Goal: Task Accomplishment & Management: Manage account settings

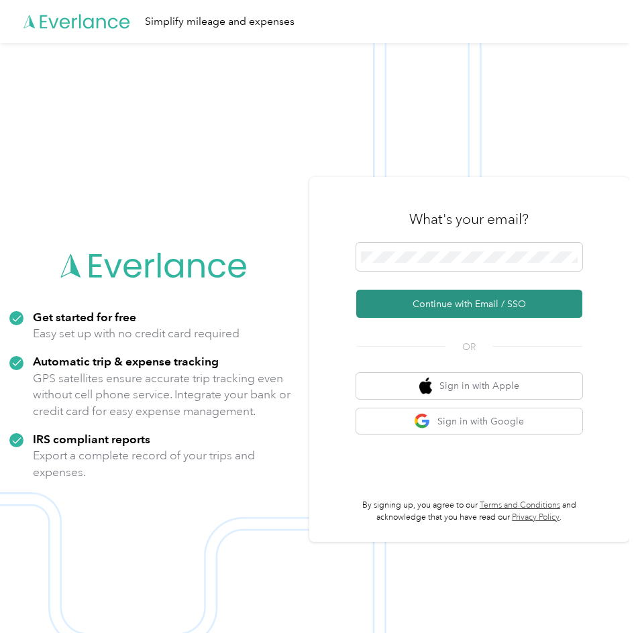
click at [454, 301] on button "Continue with Email / SSO" at bounding box center [469, 304] width 227 height 28
click at [447, 302] on button "Continue with Email / SSO" at bounding box center [469, 304] width 227 height 28
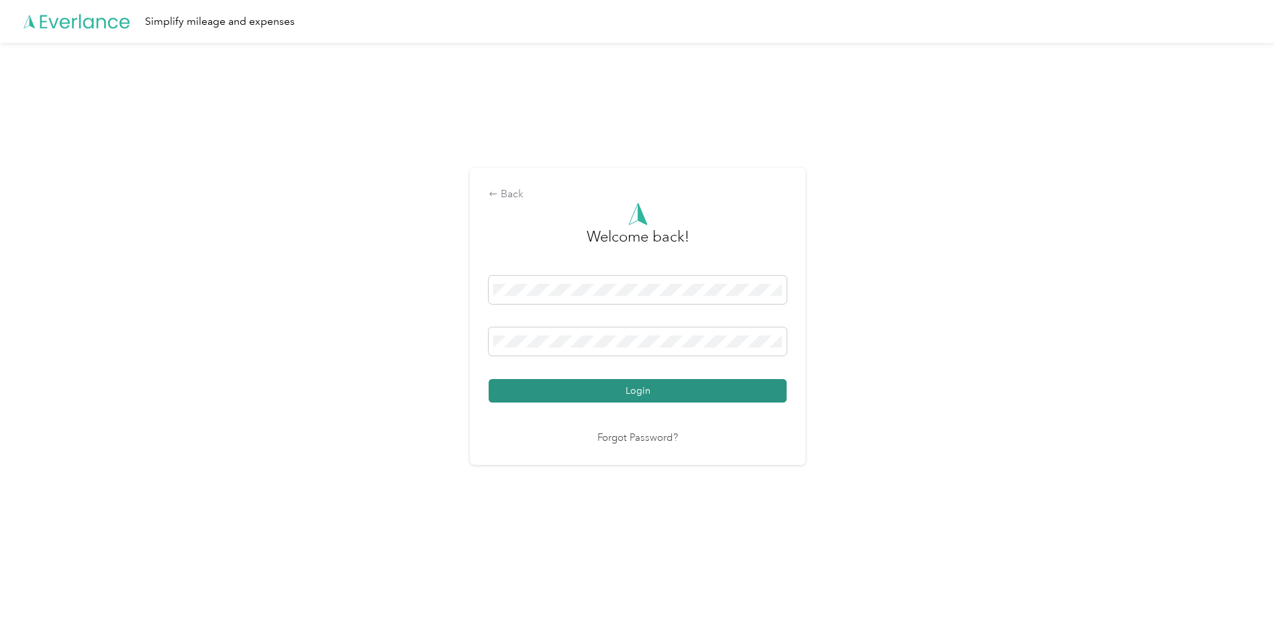
click at [635, 386] on button "Login" at bounding box center [637, 390] width 298 height 23
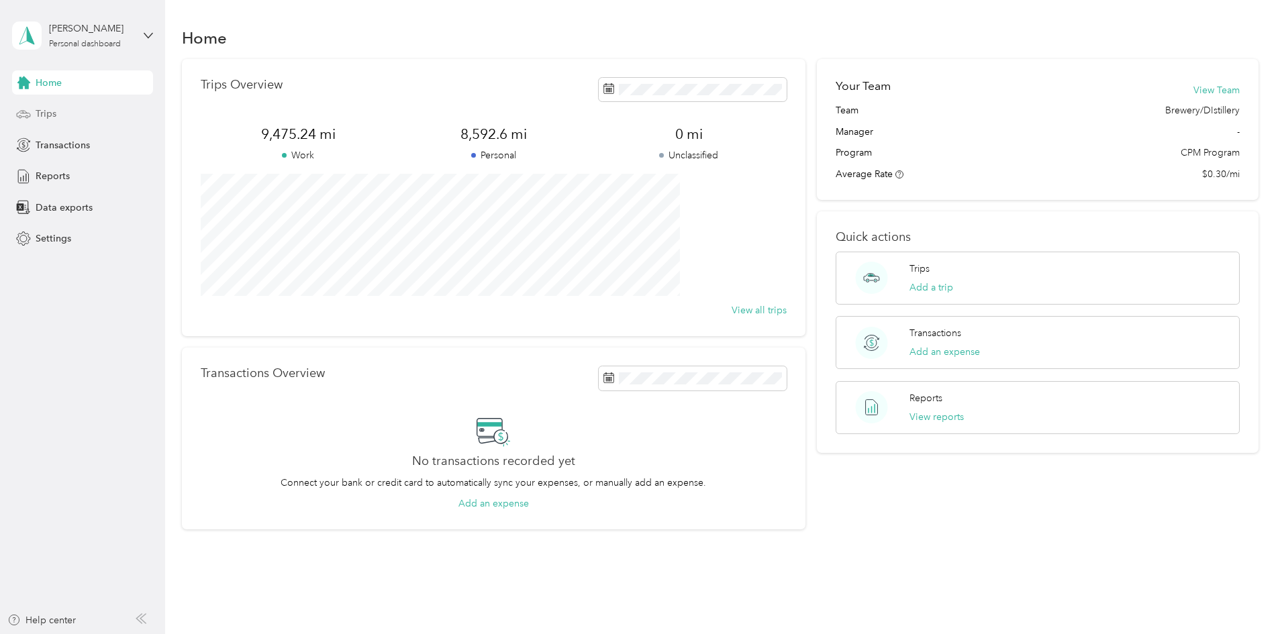
click at [46, 115] on span "Trips" at bounding box center [46, 114] width 21 height 14
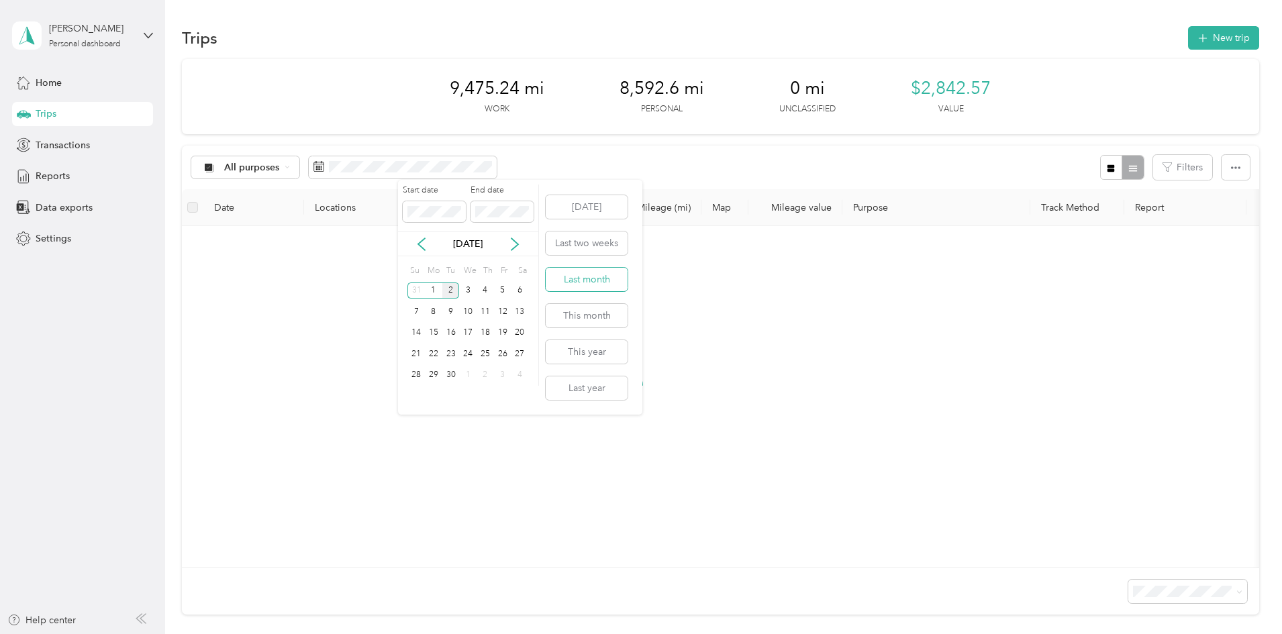
click at [590, 279] on button "Last month" at bounding box center [587, 279] width 82 height 23
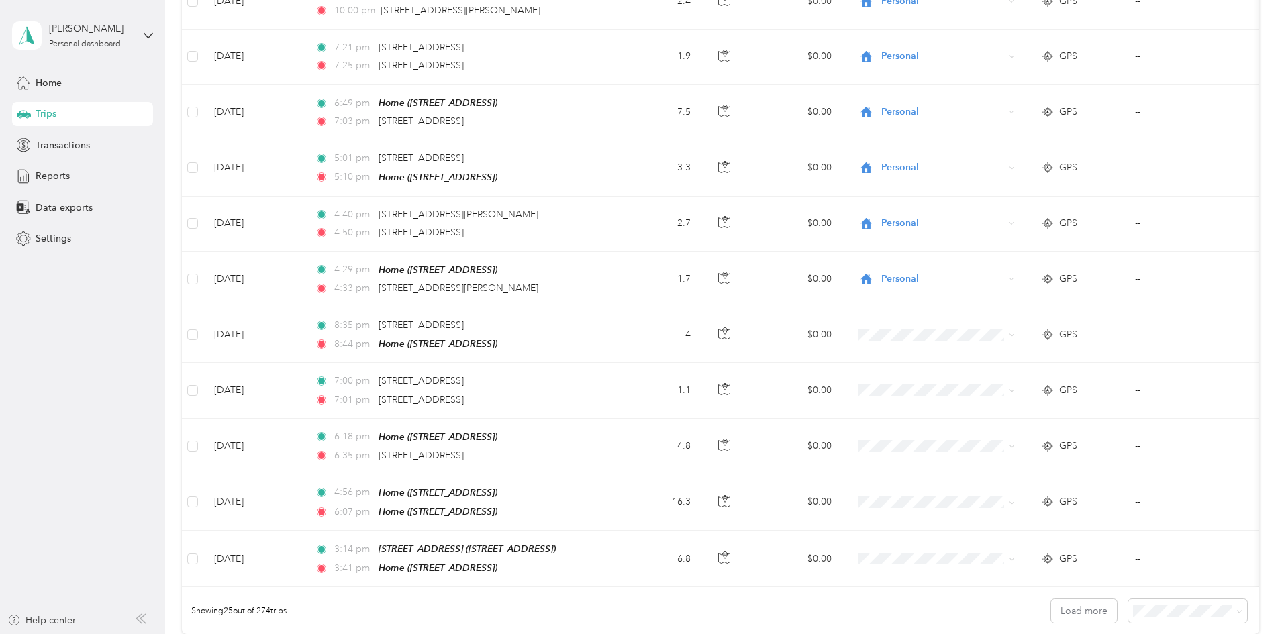
scroll to position [1049, 0]
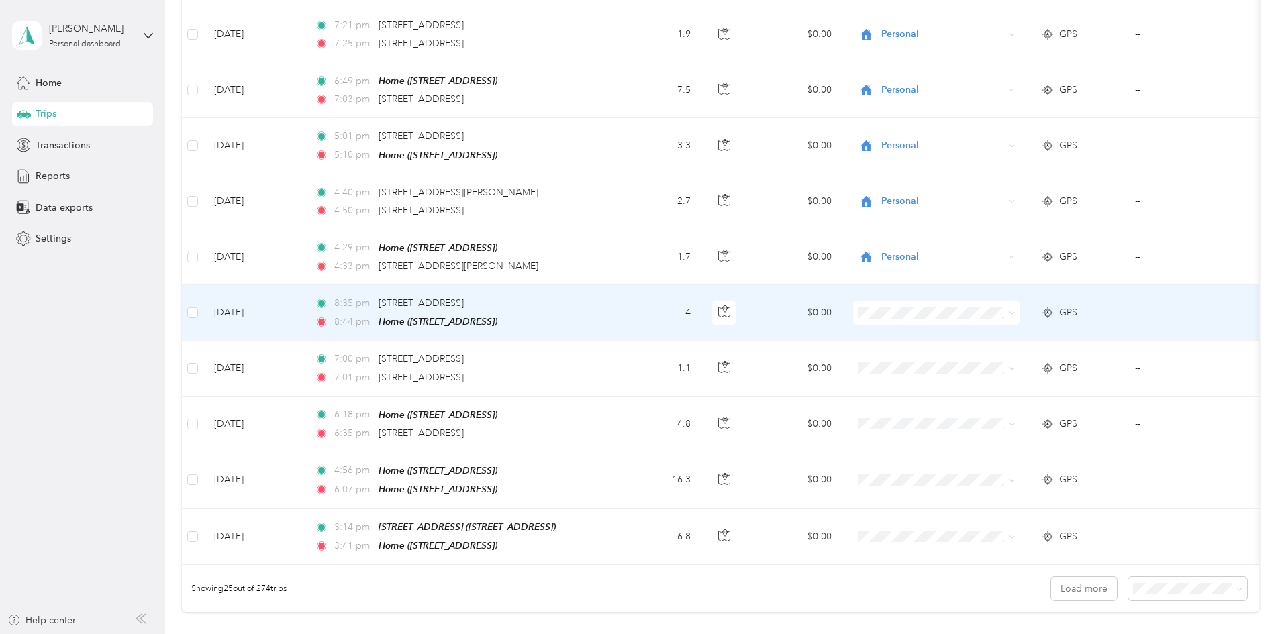
click at [635, 479] on body "[PERSON_NAME] Personal dashboard Home Trips Transactions Reports Data exports S…" at bounding box center [637, 317] width 1275 height 634
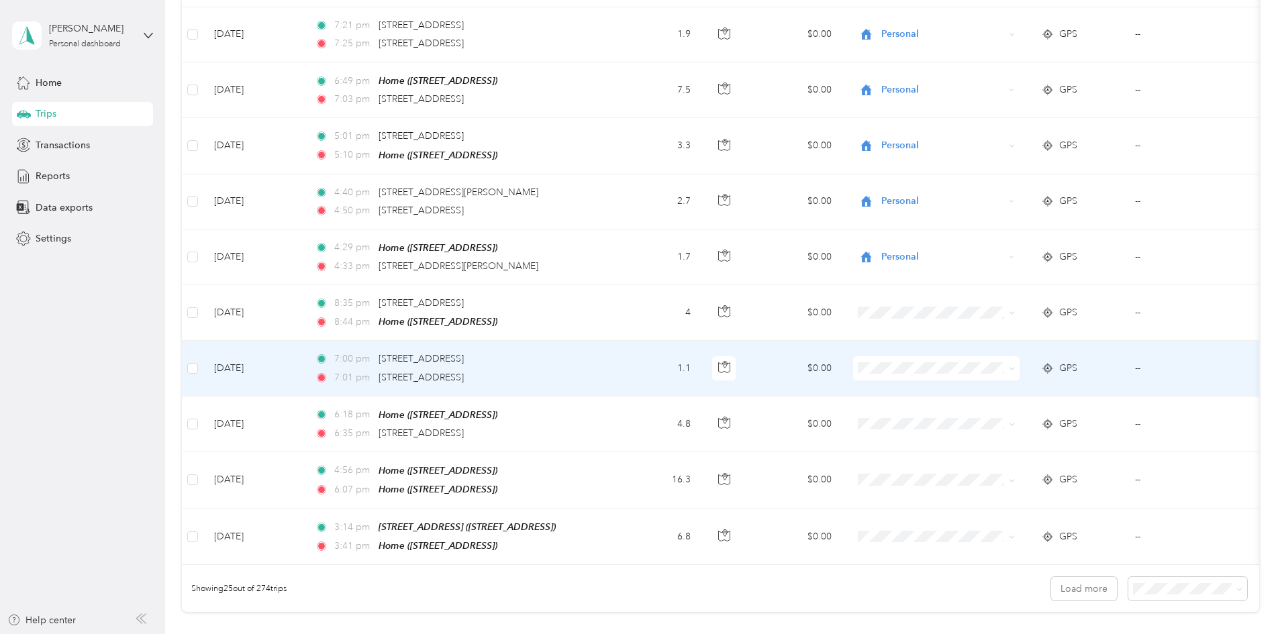
click at [635, 533] on body "[PERSON_NAME] Personal dashboard Home Trips Transactions Reports Data exports S…" at bounding box center [637, 317] width 1275 height 634
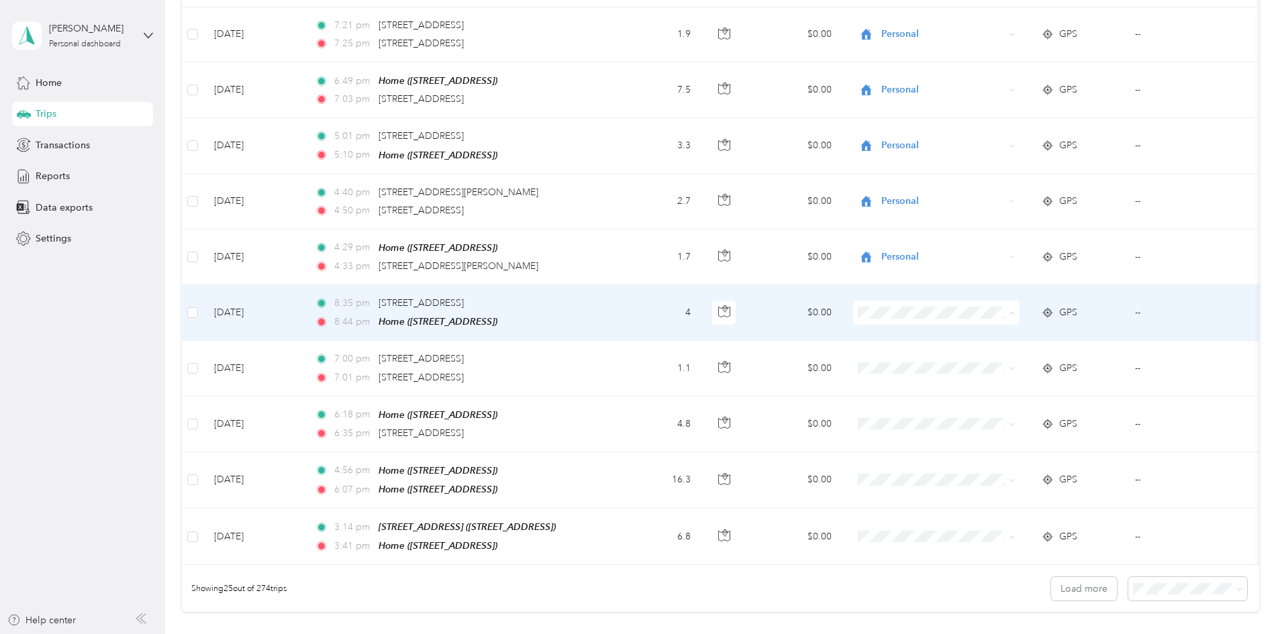
click at [635, 470] on span "Personal" at bounding box center [1043, 474] width 134 height 14
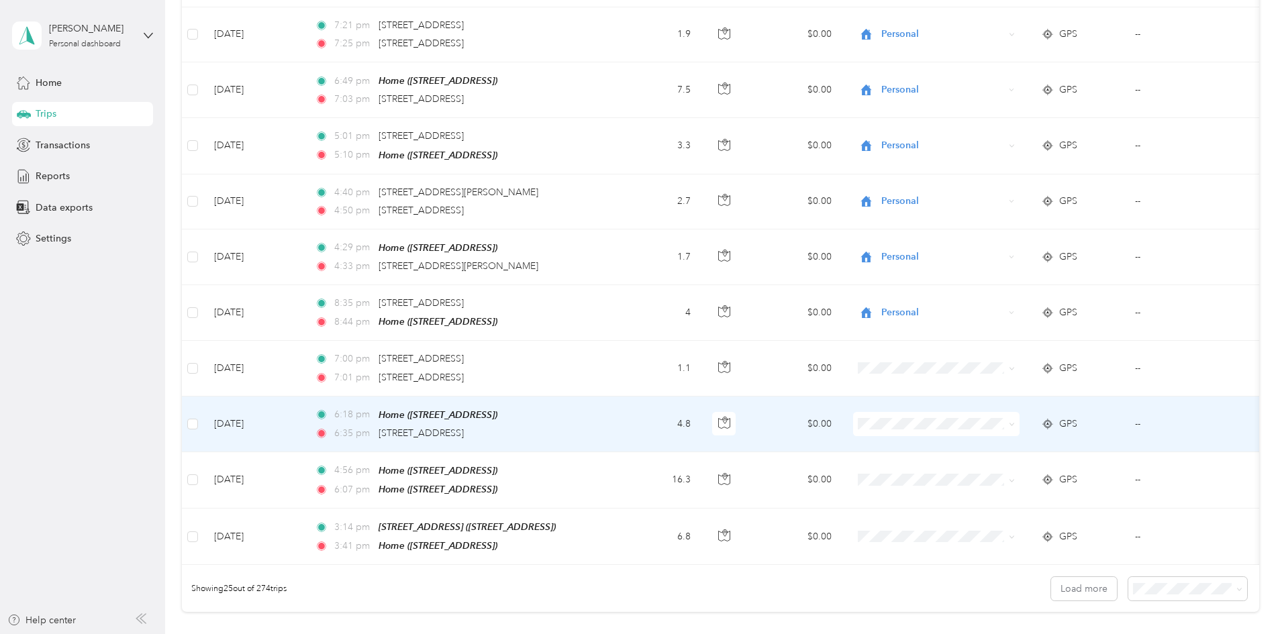
click at [635, 582] on span "Personal" at bounding box center [1043, 584] width 134 height 14
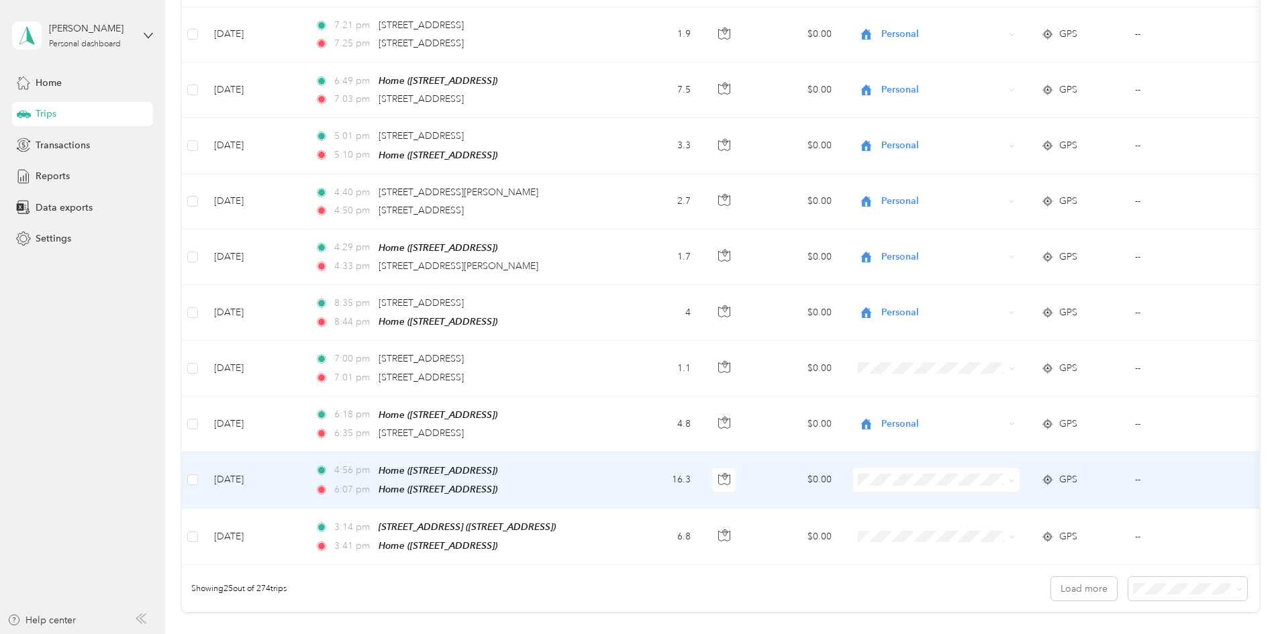
click at [635, 451] on li "Personal" at bounding box center [1030, 440] width 176 height 23
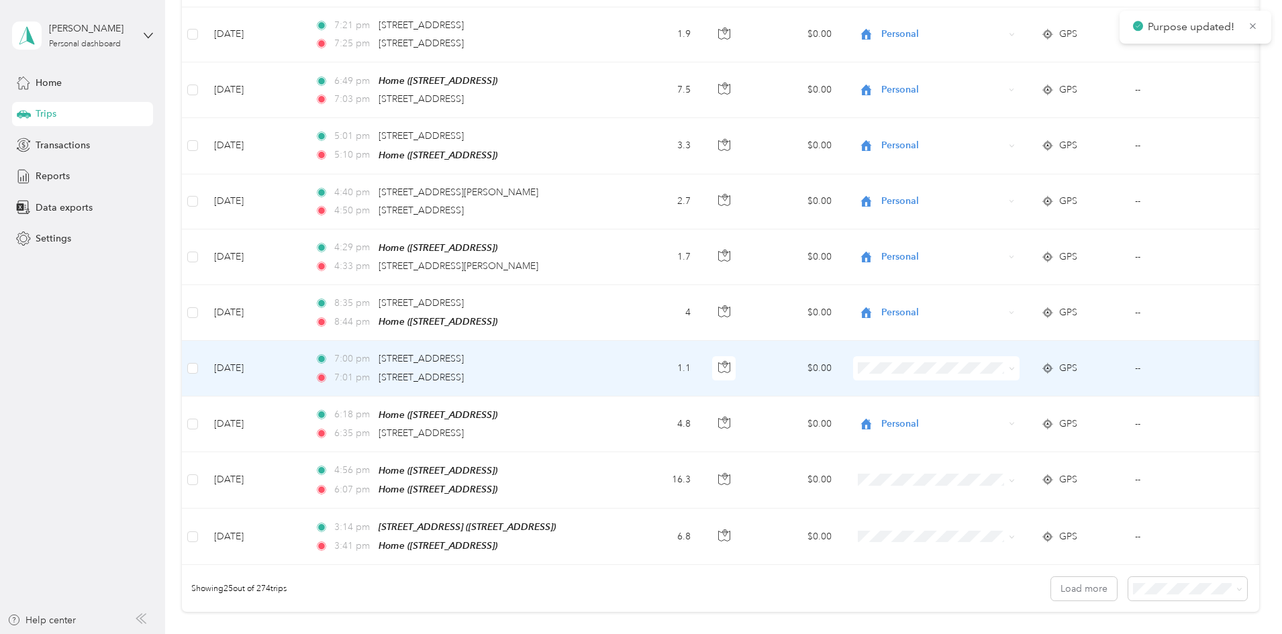
click at [635, 370] on span at bounding box center [936, 368] width 166 height 24
click at [635, 528] on span "Personal" at bounding box center [1043, 522] width 134 height 14
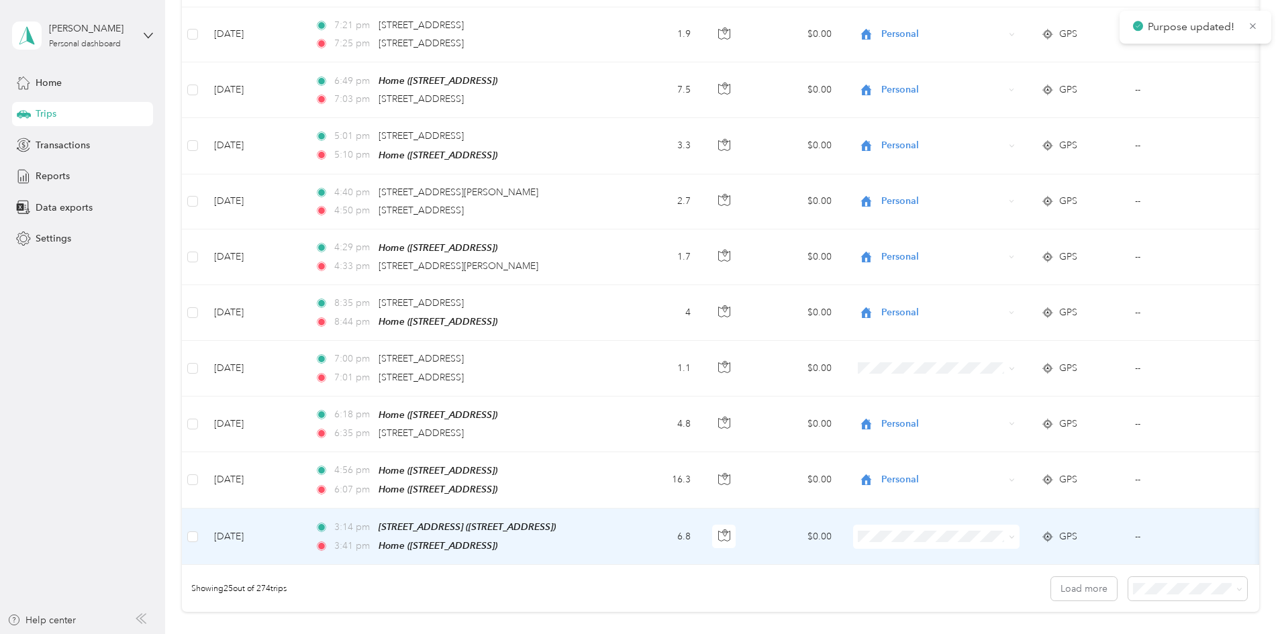
click at [635, 539] on span at bounding box center [936, 537] width 166 height 24
click at [635, 496] on span "Personal" at bounding box center [1043, 497] width 134 height 14
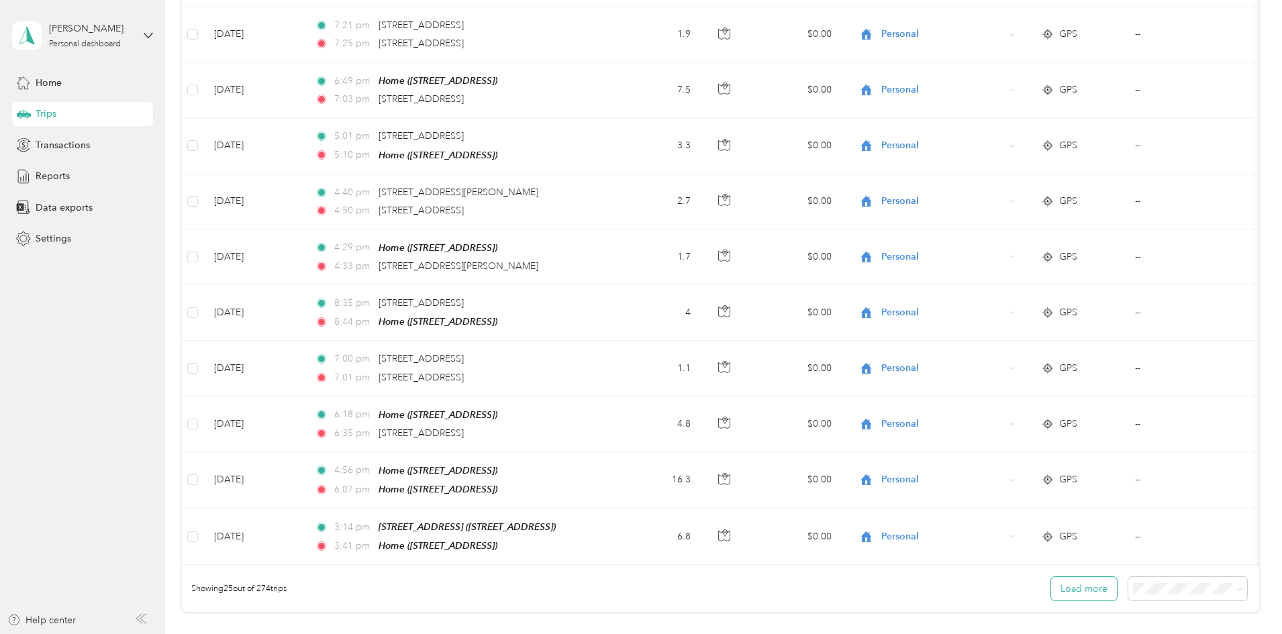
click at [635, 596] on button "Load more" at bounding box center [1084, 588] width 66 height 23
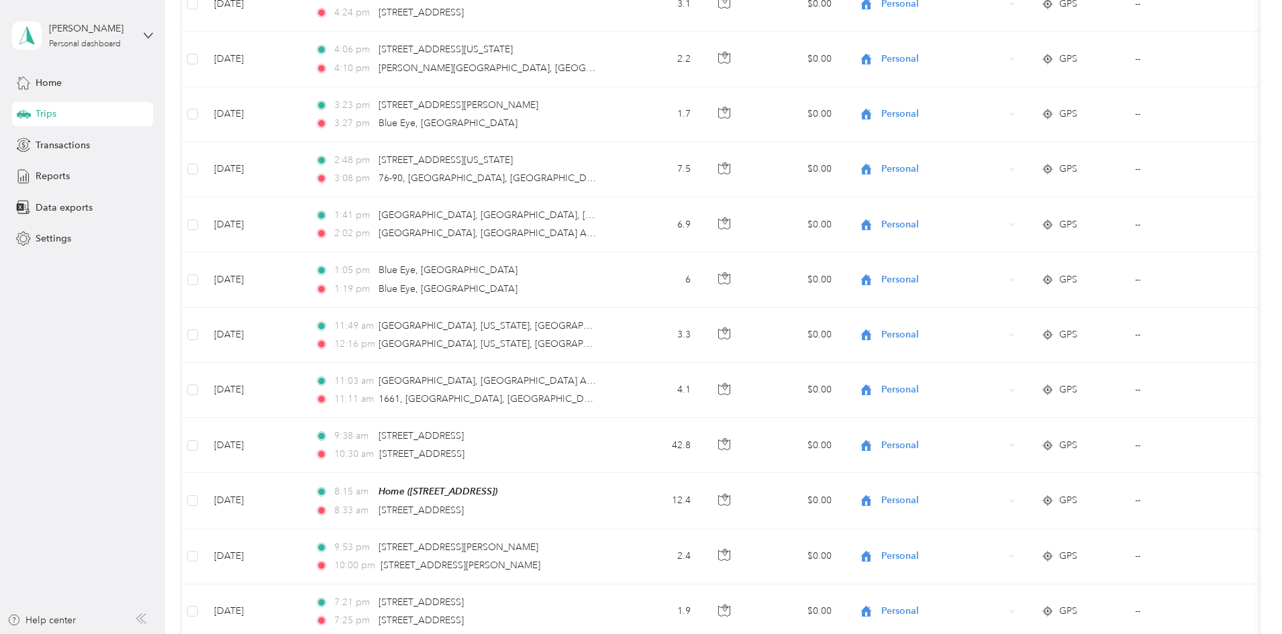
scroll to position [0, 0]
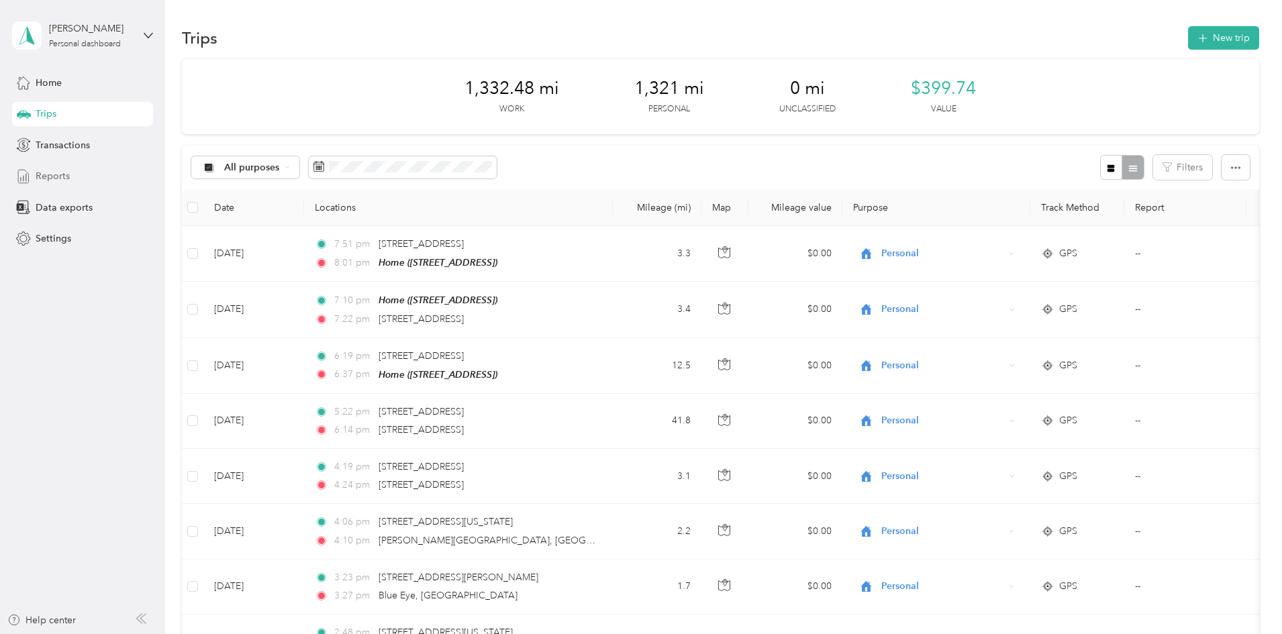
click at [43, 174] on span "Reports" at bounding box center [53, 176] width 34 height 14
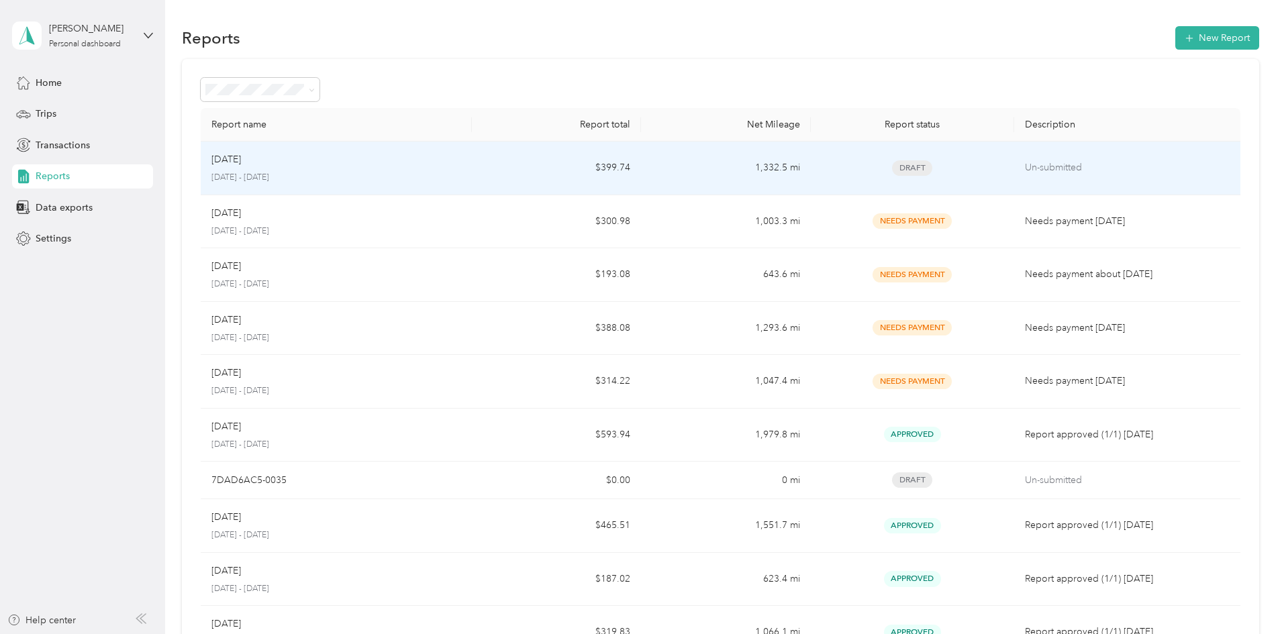
click at [635, 172] on span "Draft" at bounding box center [912, 167] width 40 height 15
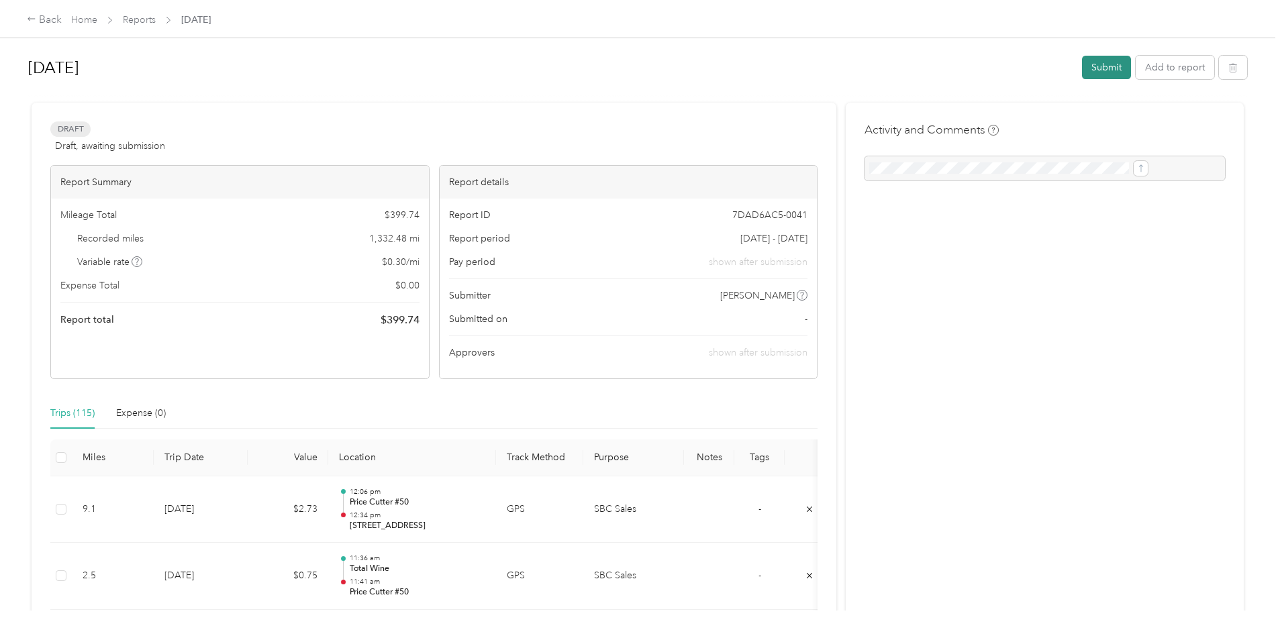
click at [635, 62] on button "Submit" at bounding box center [1106, 67] width 49 height 23
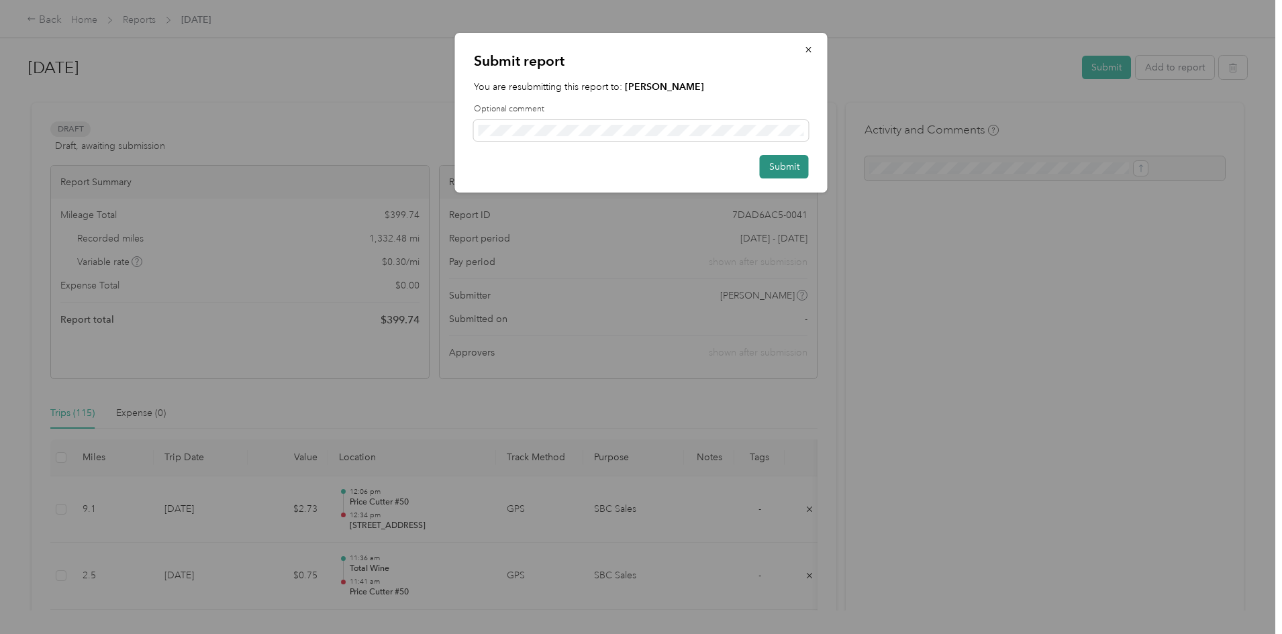
click at [635, 166] on button "Submit" at bounding box center [784, 166] width 49 height 23
